Goal: Transaction & Acquisition: Purchase product/service

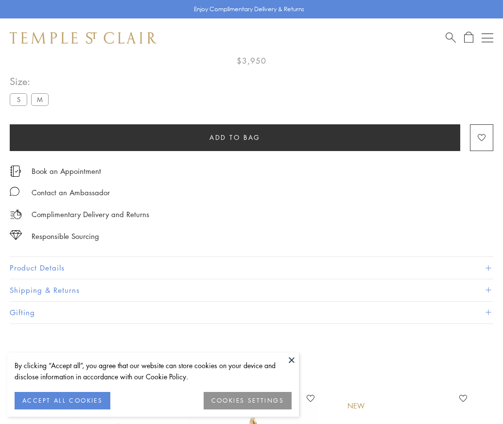
click at [235, 136] on span "Add to bag" at bounding box center [235, 137] width 51 height 11
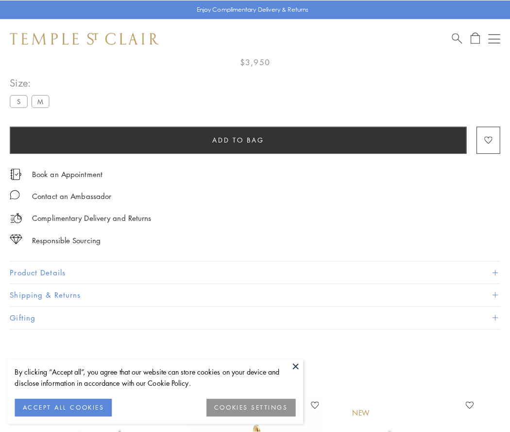
scroll to position [57, 0]
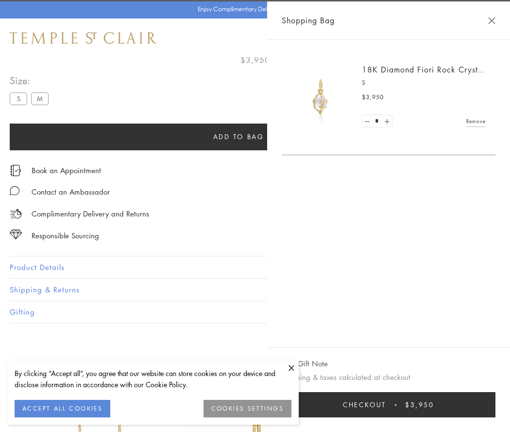
click at [391, 404] on button "Checkout $3,950" at bounding box center [389, 404] width 214 height 25
